Goal: Navigation & Orientation: Find specific page/section

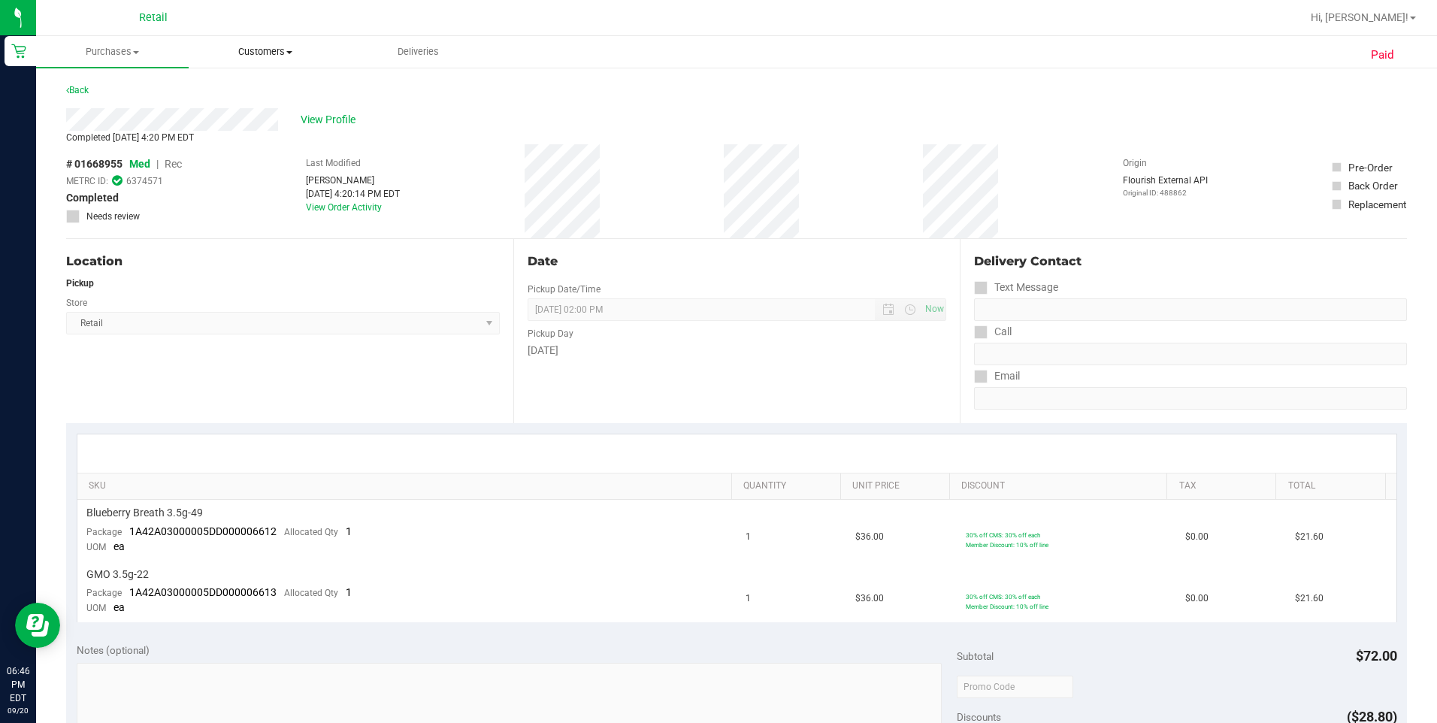
drag, startPoint x: 285, startPoint y: 48, endPoint x: 274, endPoint y: 53, distance: 11.8
click at [283, 48] on span "Customers" at bounding box center [264, 52] width 151 height 14
click at [227, 89] on span "All customers" at bounding box center [243, 90] width 108 height 13
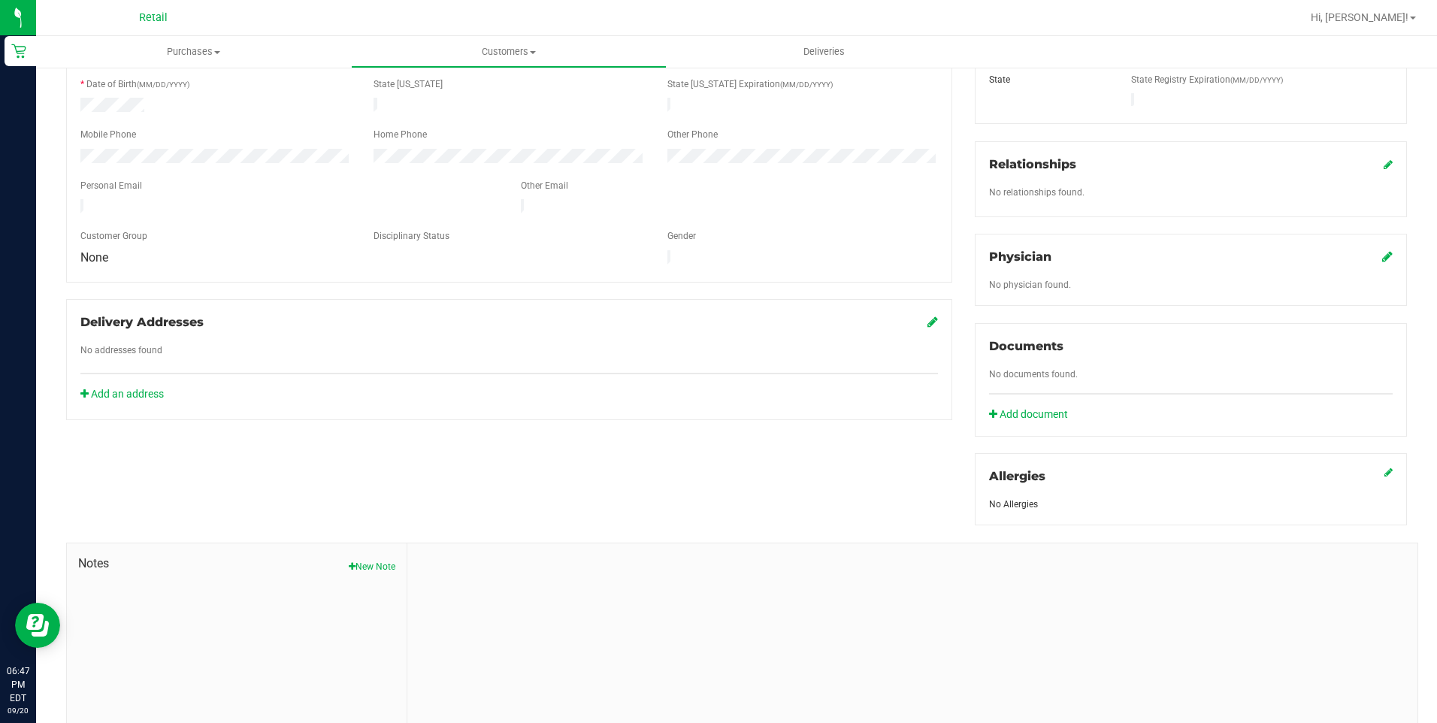
scroll to position [301, 0]
